Goal: Task Accomplishment & Management: Use online tool/utility

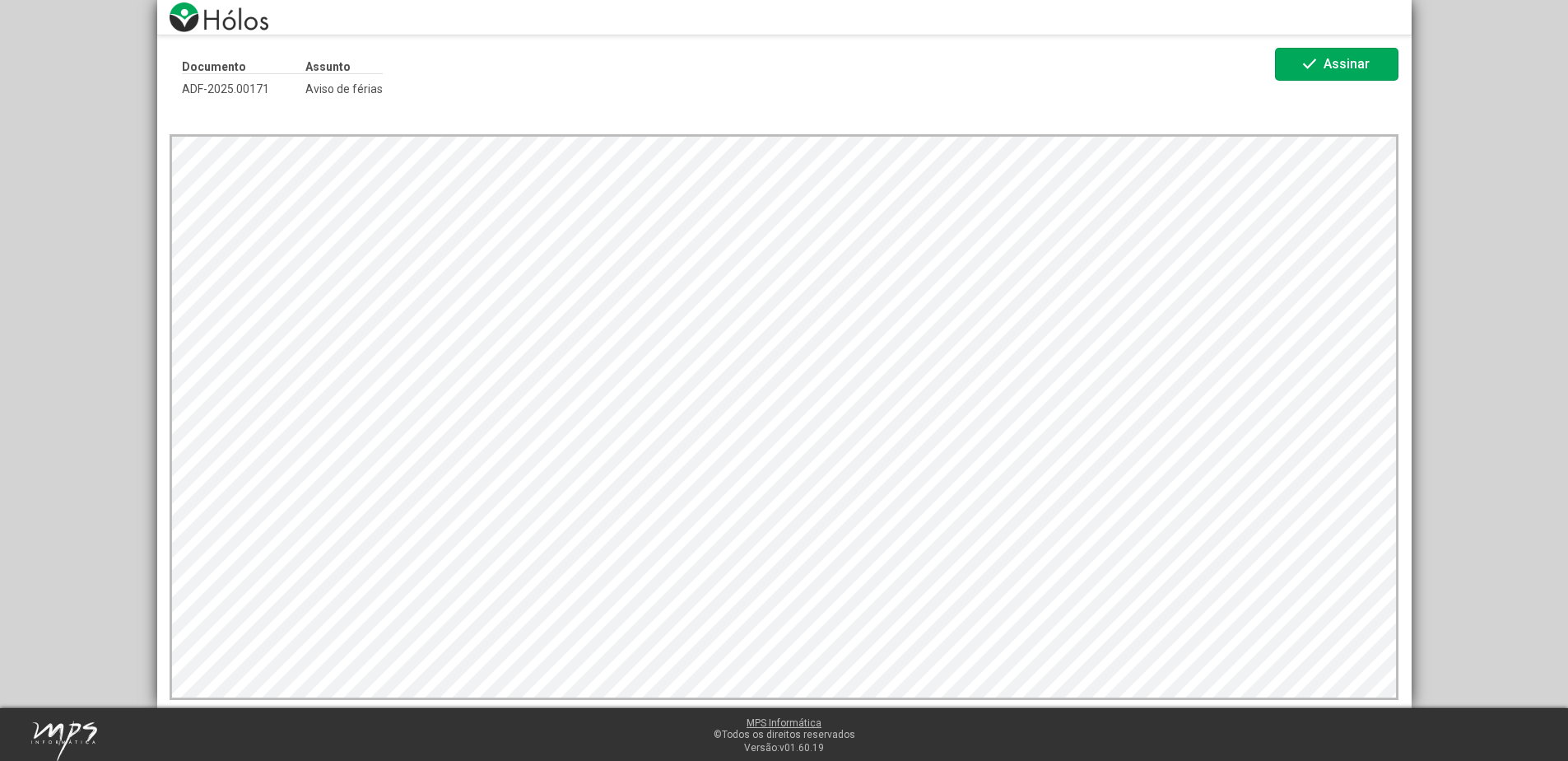
click at [1309, 76] on span "check Assinar" at bounding box center [1336, 64] width 74 height 29
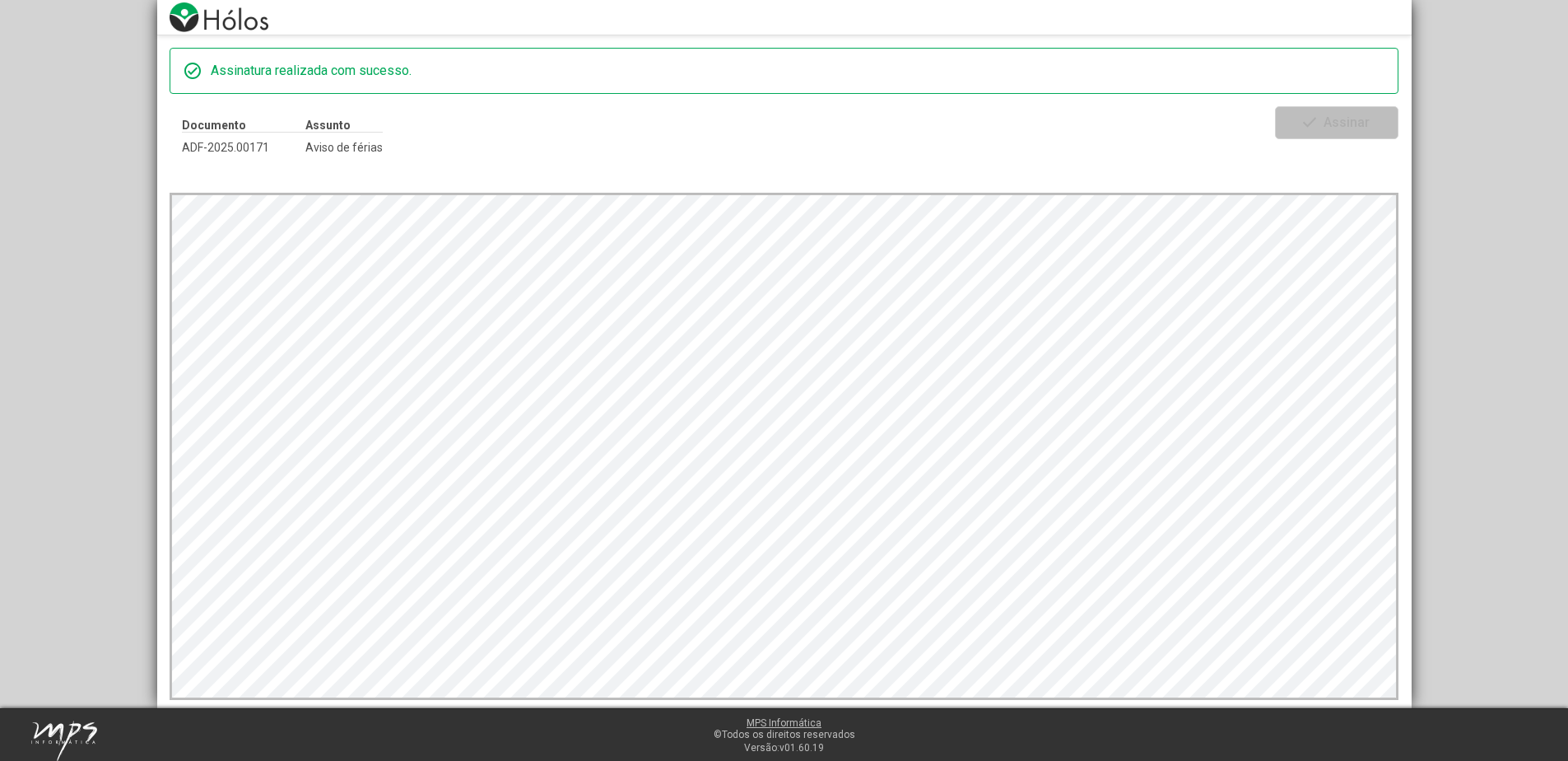
drag, startPoint x: 1401, startPoint y: 501, endPoint x: 1425, endPoint y: 271, distance: 231.2
click at [1425, 271] on div "check_circle Assinatura realizada com sucesso. Documento ADF-2025.00171 Assunto…" at bounding box center [784, 354] width 1568 height 708
click at [596, 148] on div "Documento ADF-2025.00171 Assunto Aviso de férias" at bounding box center [722, 136] width 1106 height 60
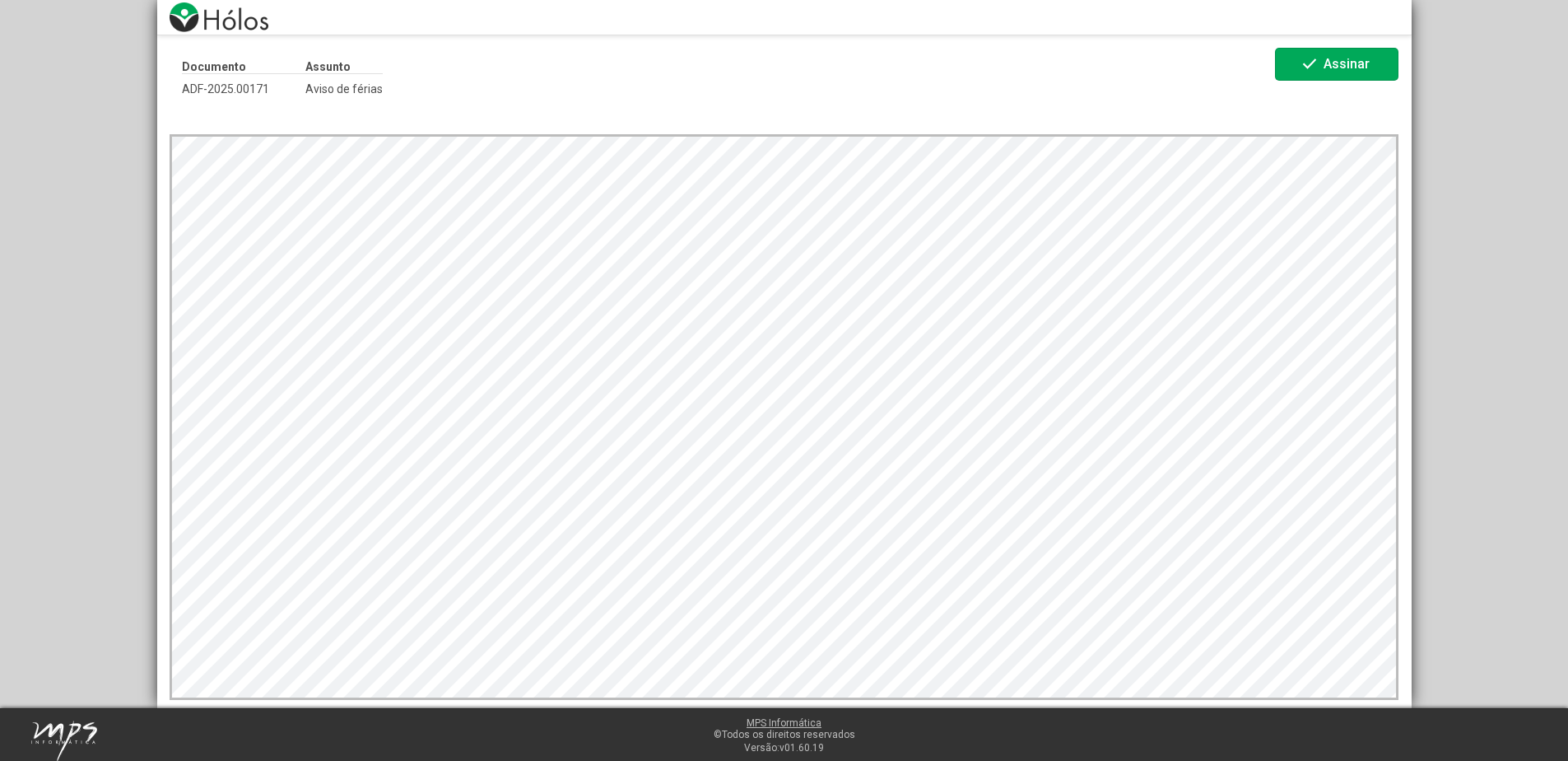
click at [1334, 73] on span "check Assinar" at bounding box center [1336, 64] width 74 height 29
